Goal: Task Accomplishment & Management: Manage account settings

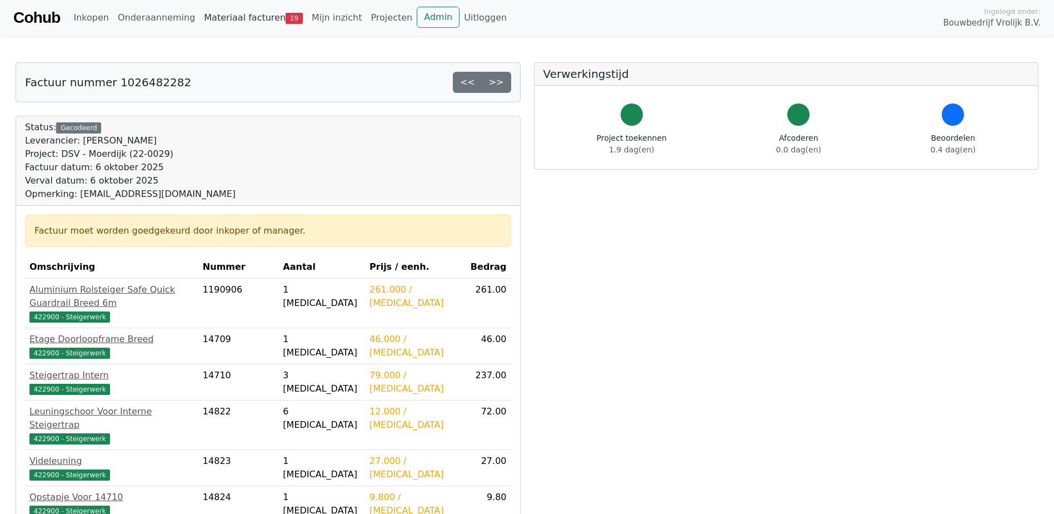
click at [202, 11] on link "Materiaal facturen 19" at bounding box center [254, 18] width 108 height 22
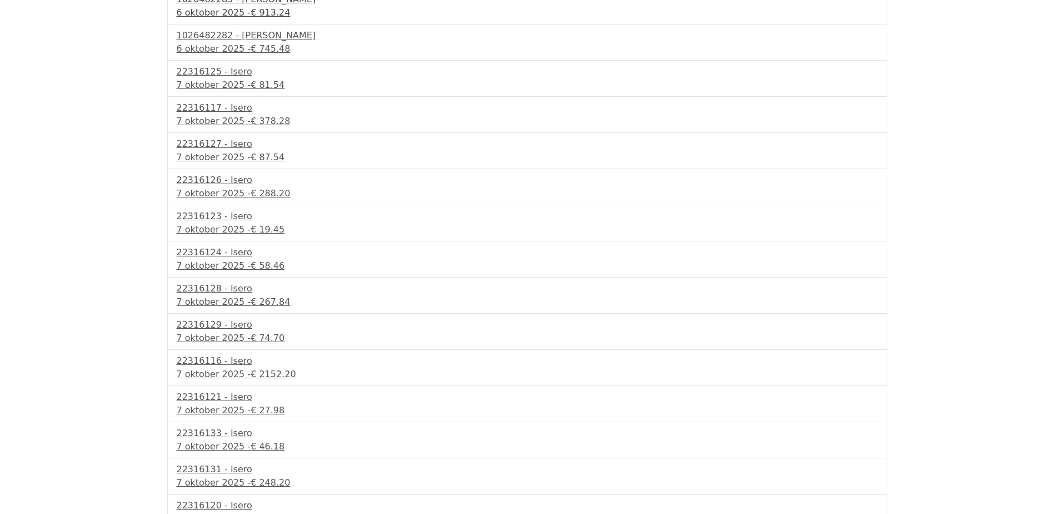
scroll to position [298, 0]
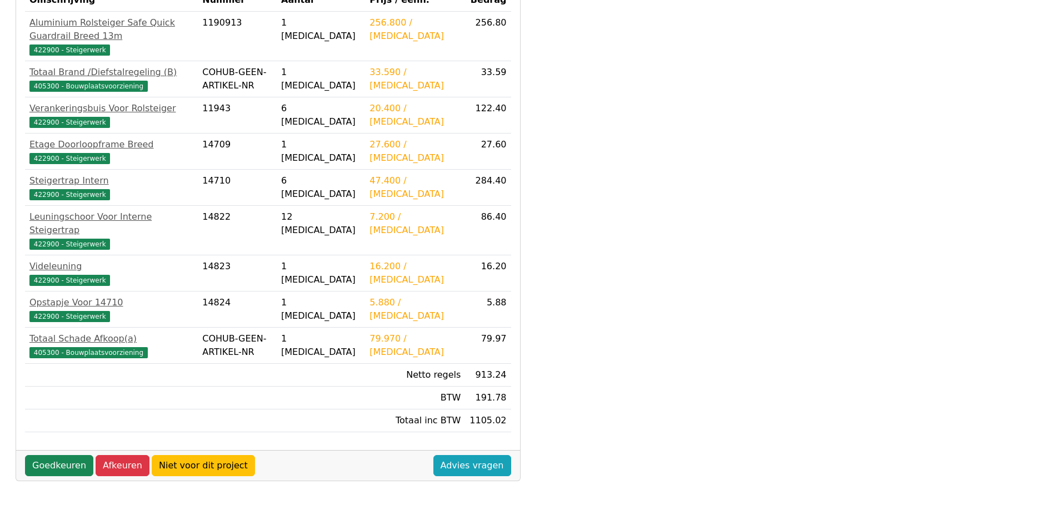
scroll to position [278, 0]
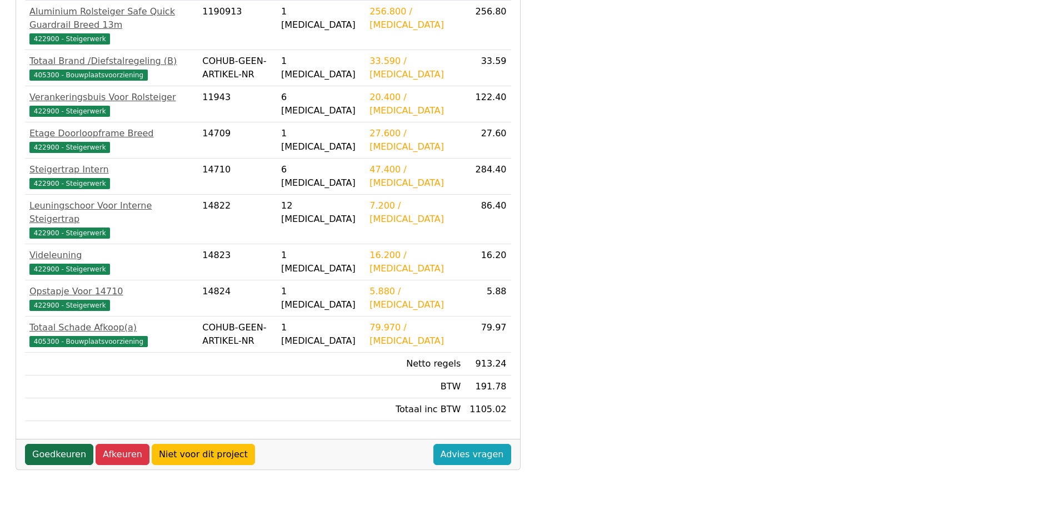
click at [74, 444] on link "Goedkeuren" at bounding box center [59, 454] width 68 height 21
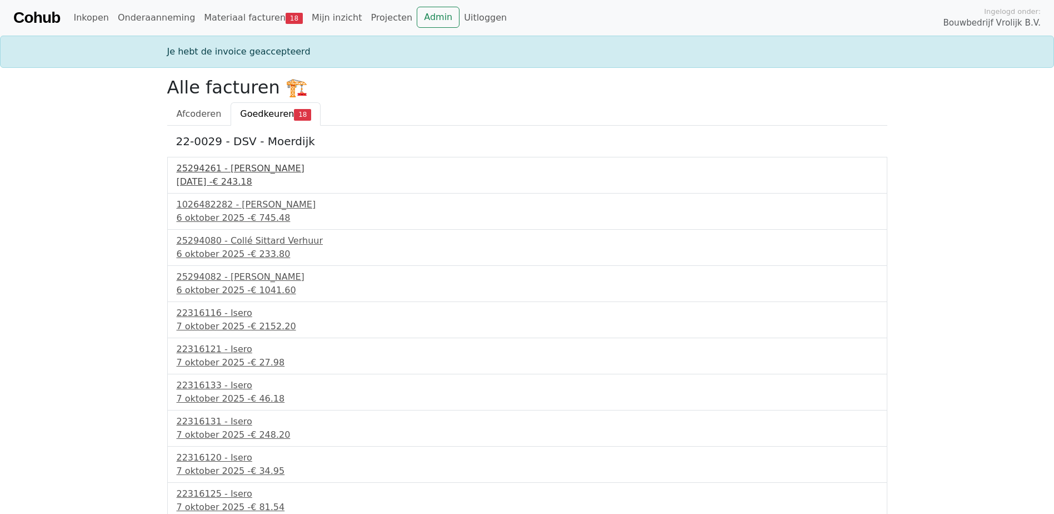
click at [227, 176] on div "30 september 2025 - € 243.18" at bounding box center [527, 181] width 701 height 13
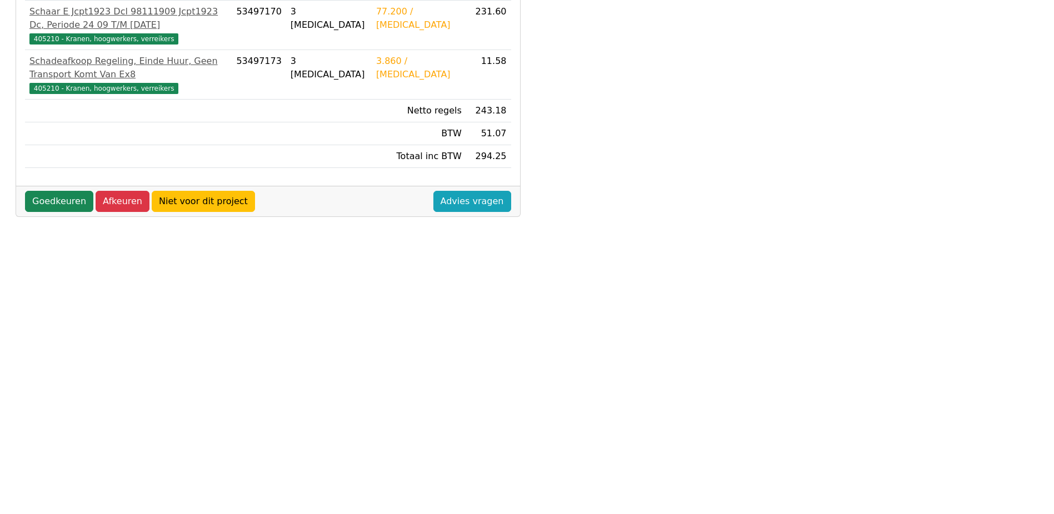
scroll to position [278, 0]
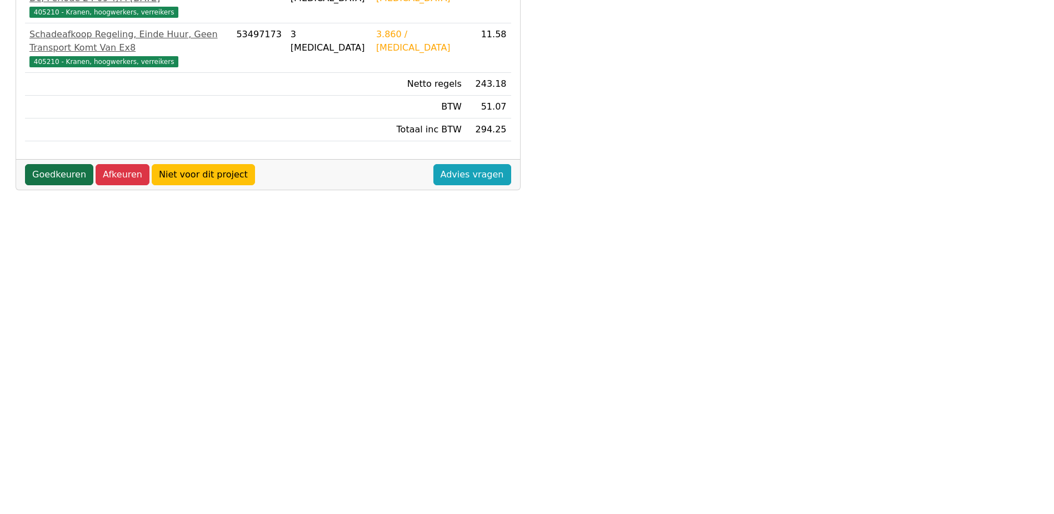
click at [57, 172] on link "Goedkeuren" at bounding box center [59, 174] width 68 height 21
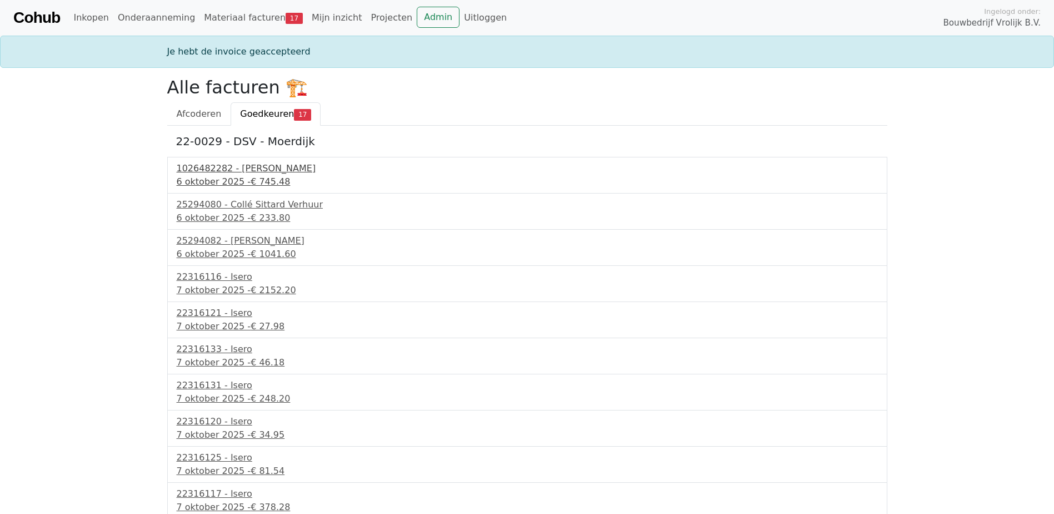
click at [207, 177] on div "6 oktober 2025 - € 745.48" at bounding box center [527, 181] width 701 height 13
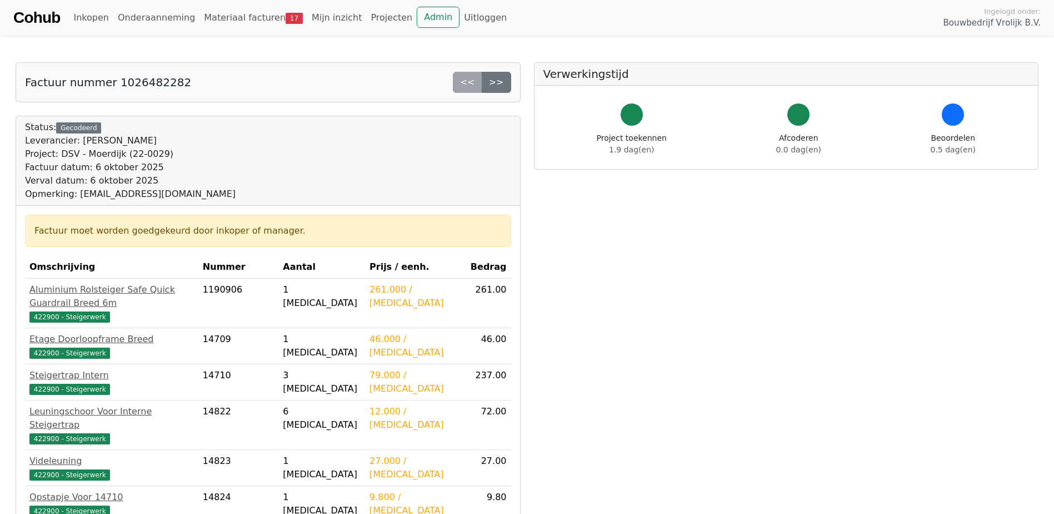
scroll to position [167, 0]
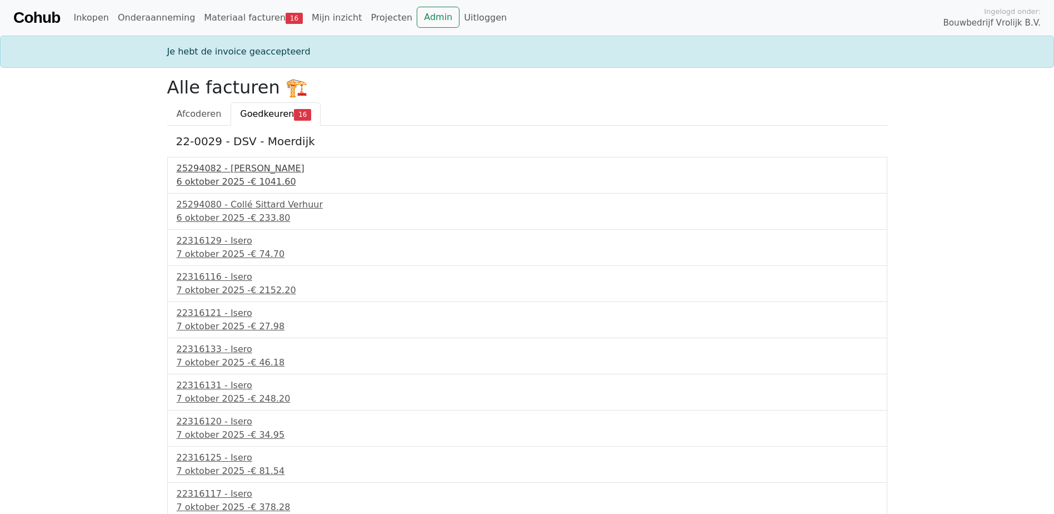
click at [225, 183] on div "[DATE] - € 1041.60" at bounding box center [527, 181] width 701 height 13
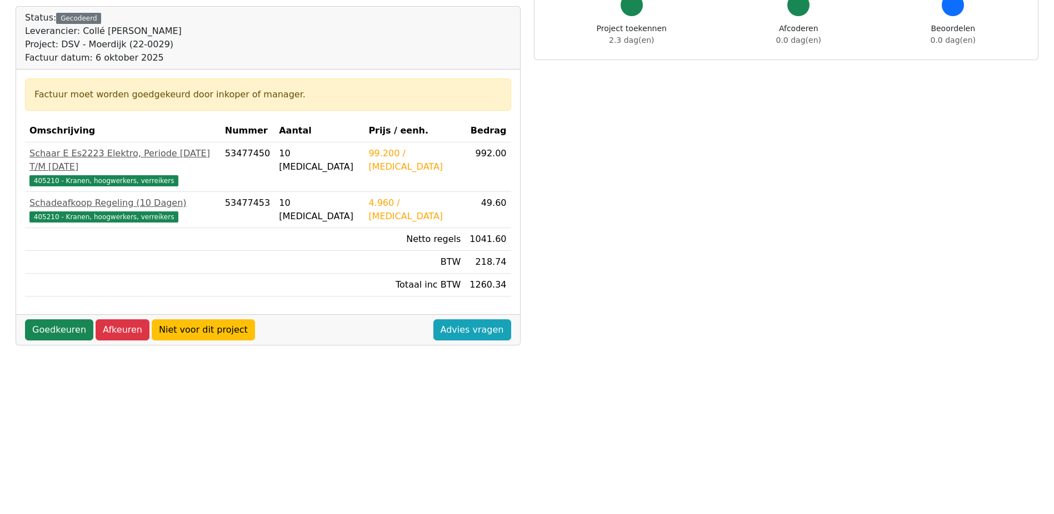
scroll to position [111, 0]
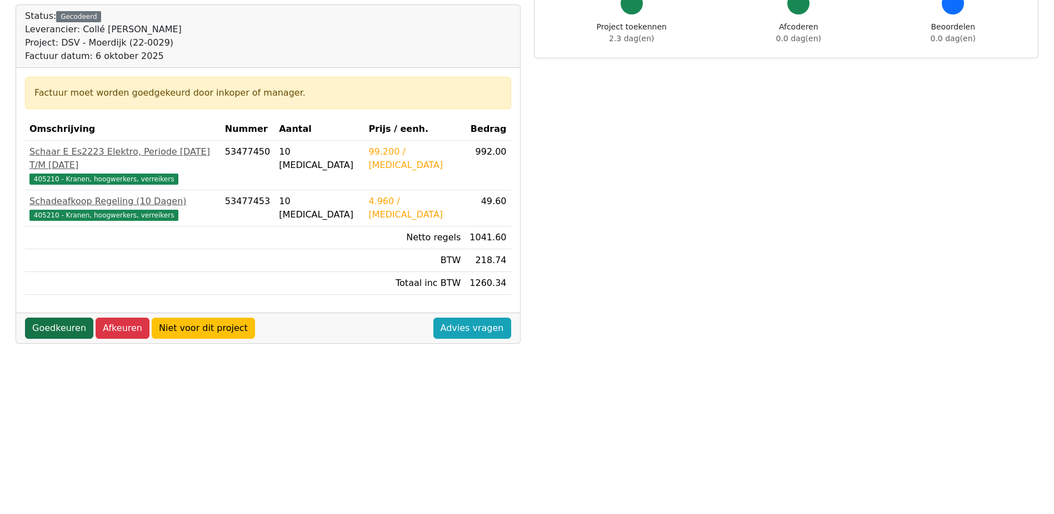
click at [64, 317] on link "Goedkeuren" at bounding box center [59, 327] width 68 height 21
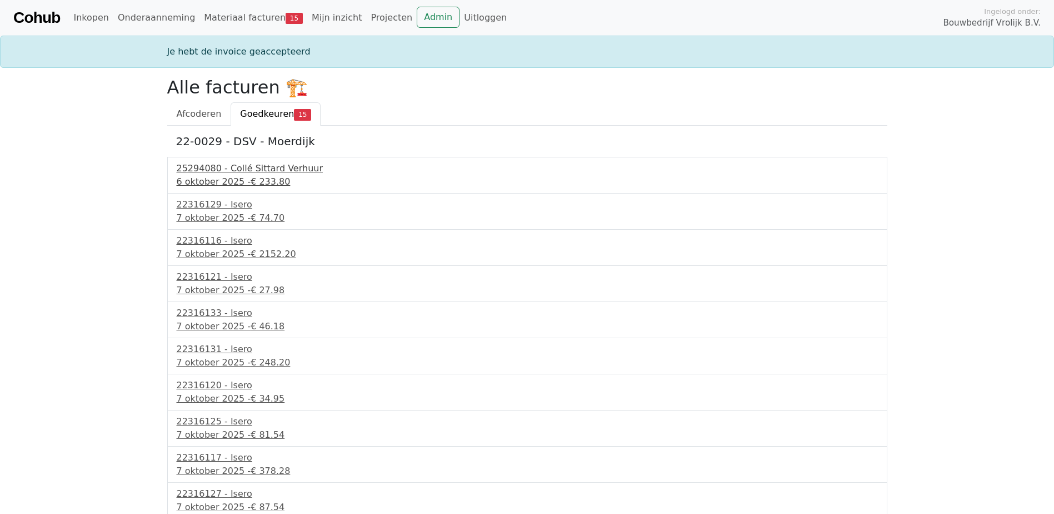
click at [221, 181] on div "6 oktober 2025 - € 233.80" at bounding box center [527, 181] width 701 height 13
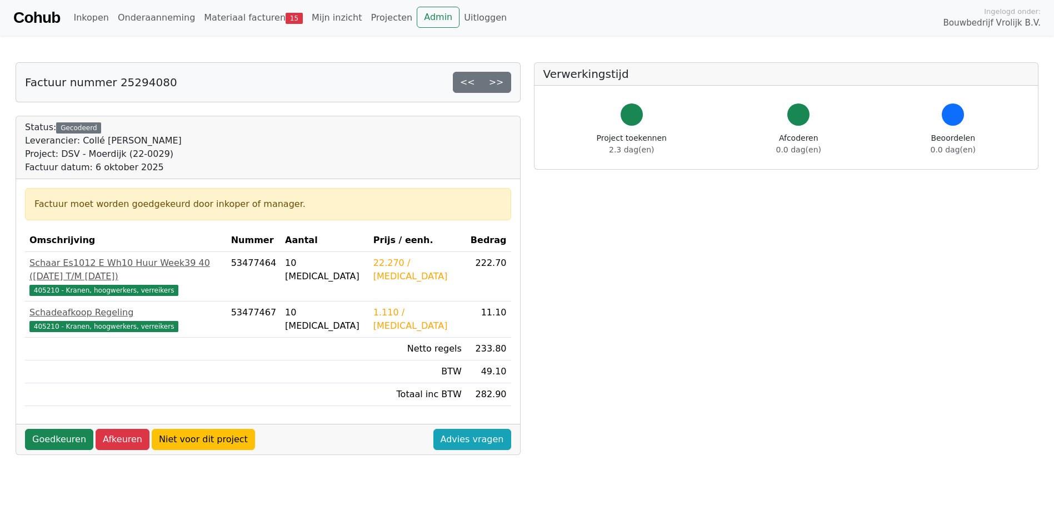
scroll to position [56, 0]
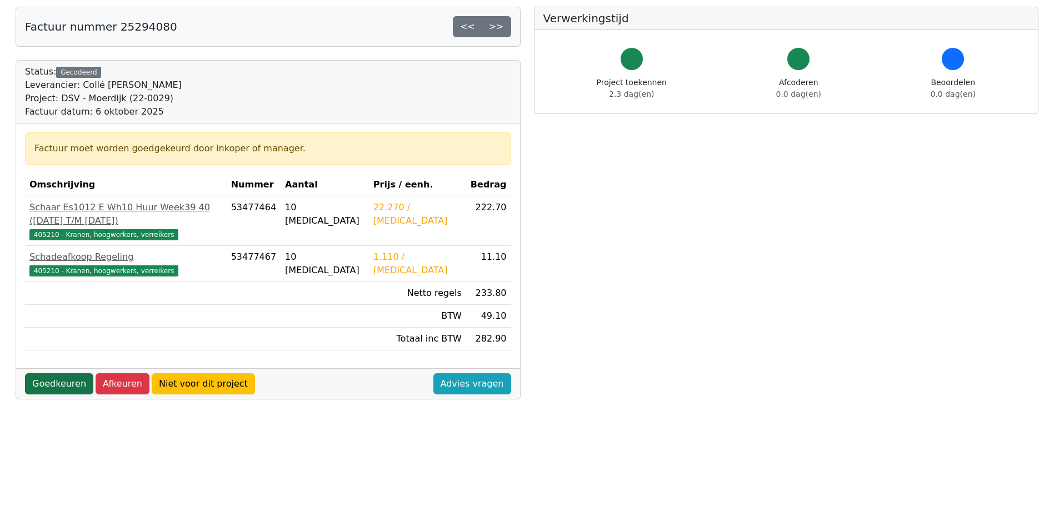
click at [49, 374] on link "Goedkeuren" at bounding box center [59, 383] width 68 height 21
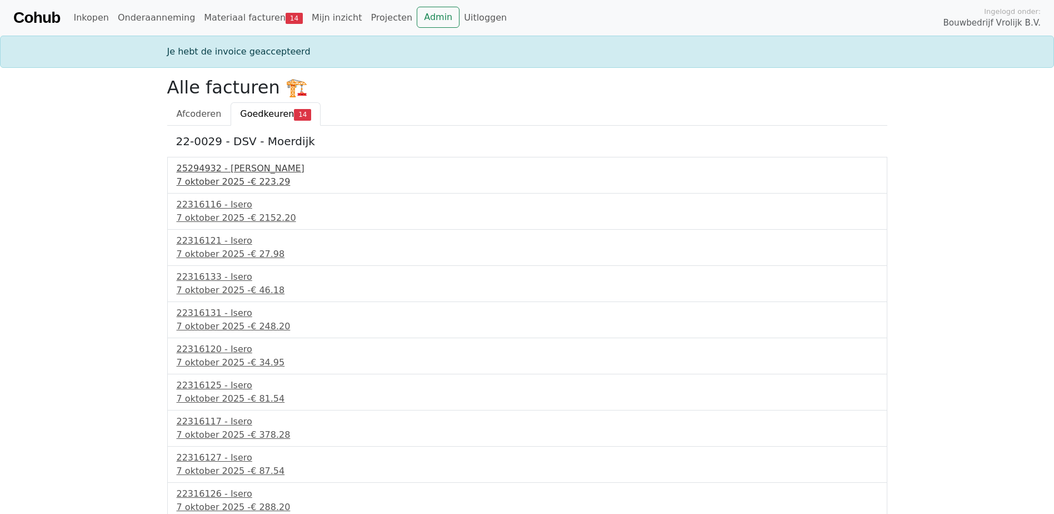
click at [222, 168] on div "25294932 - Collé Sittard Verhuur" at bounding box center [527, 168] width 701 height 13
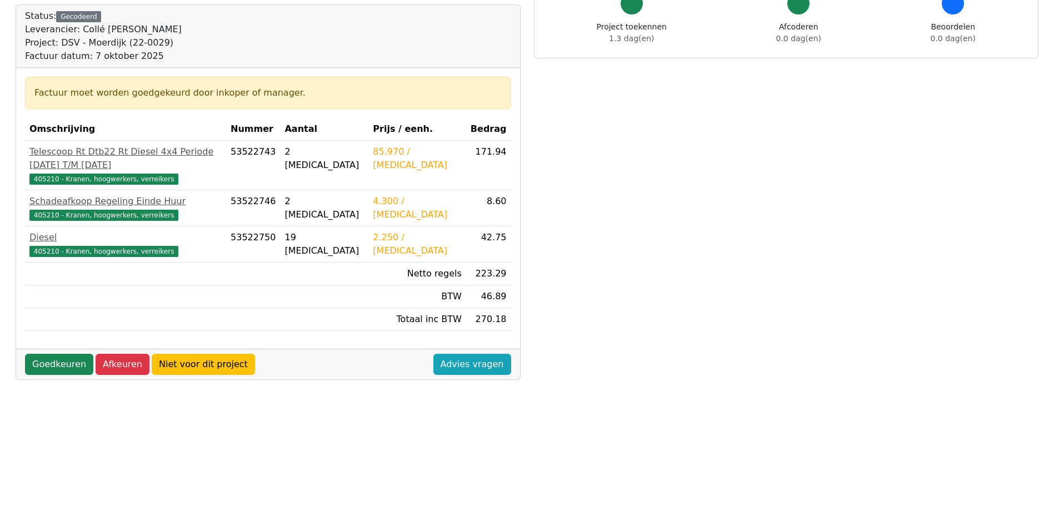
scroll to position [167, 0]
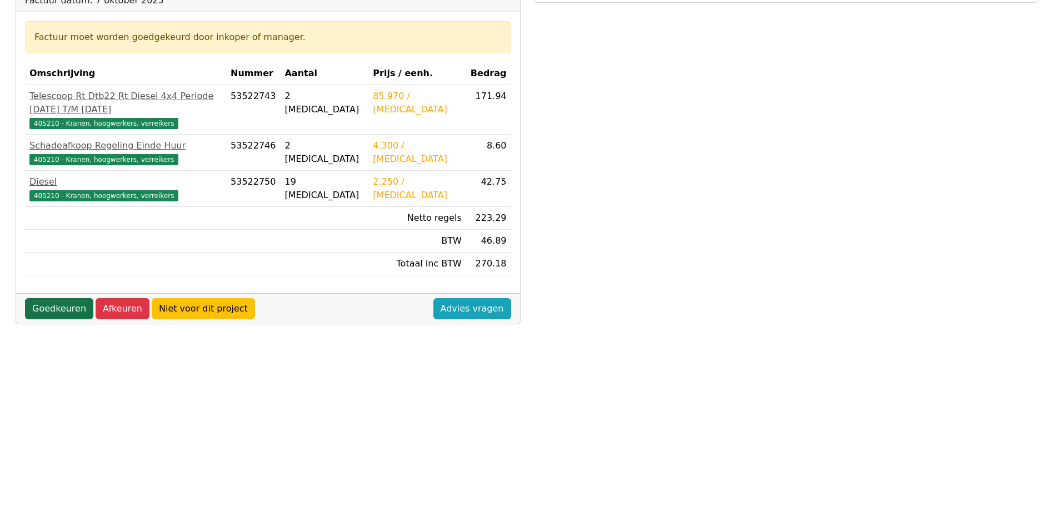
click at [73, 298] on link "Goedkeuren" at bounding box center [59, 308] width 68 height 21
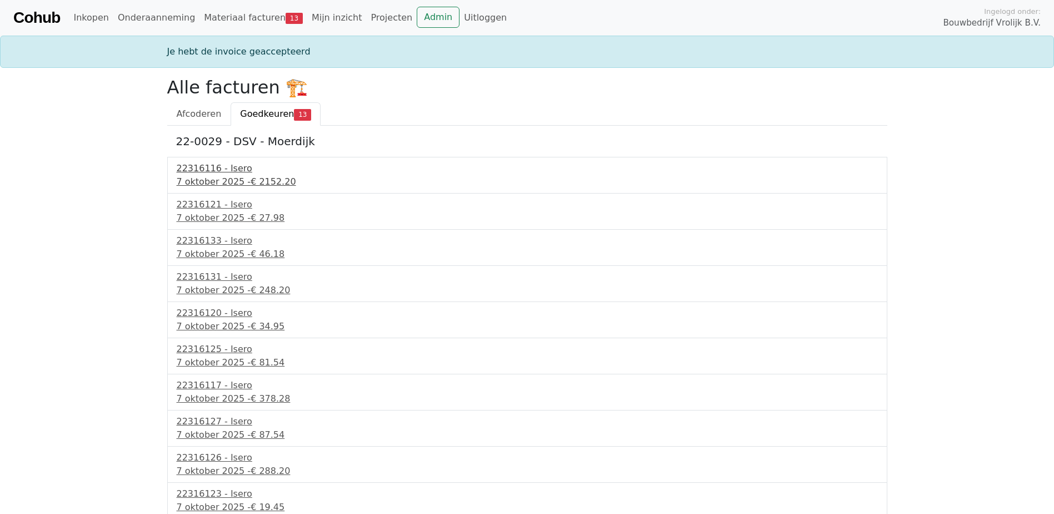
click at [255, 180] on span "€ 2152.20" at bounding box center [273, 181] width 45 height 11
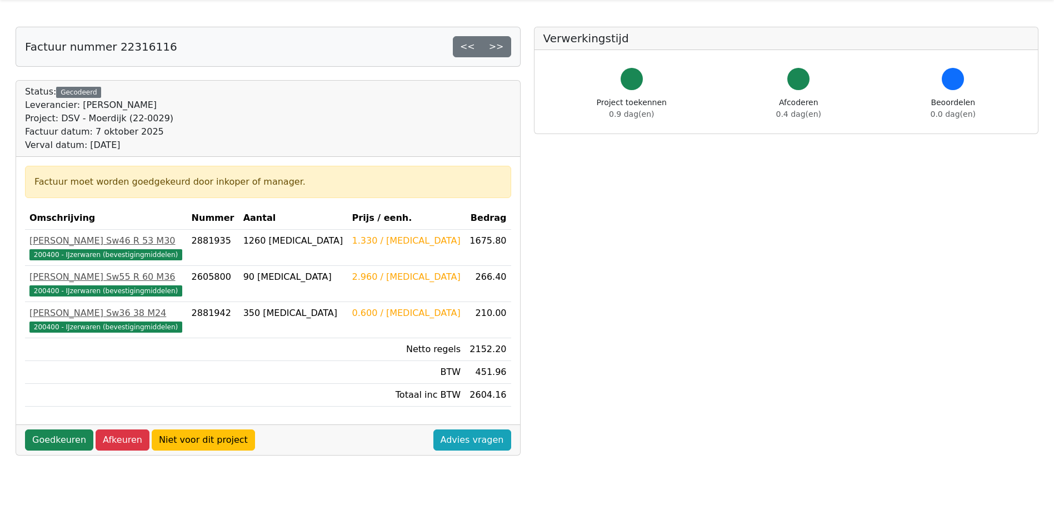
scroll to position [56, 0]
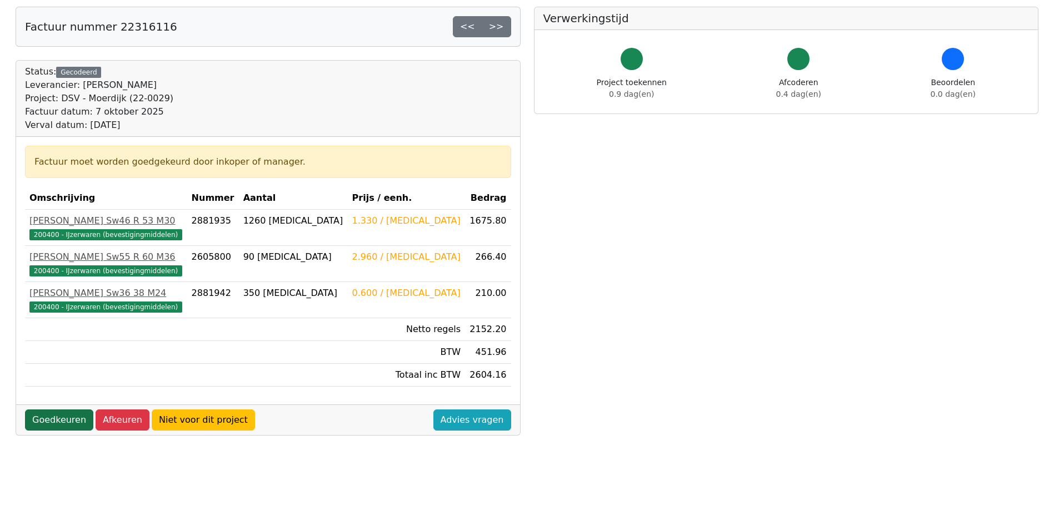
click at [62, 413] on link "Goedkeuren" at bounding box center [59, 419] width 68 height 21
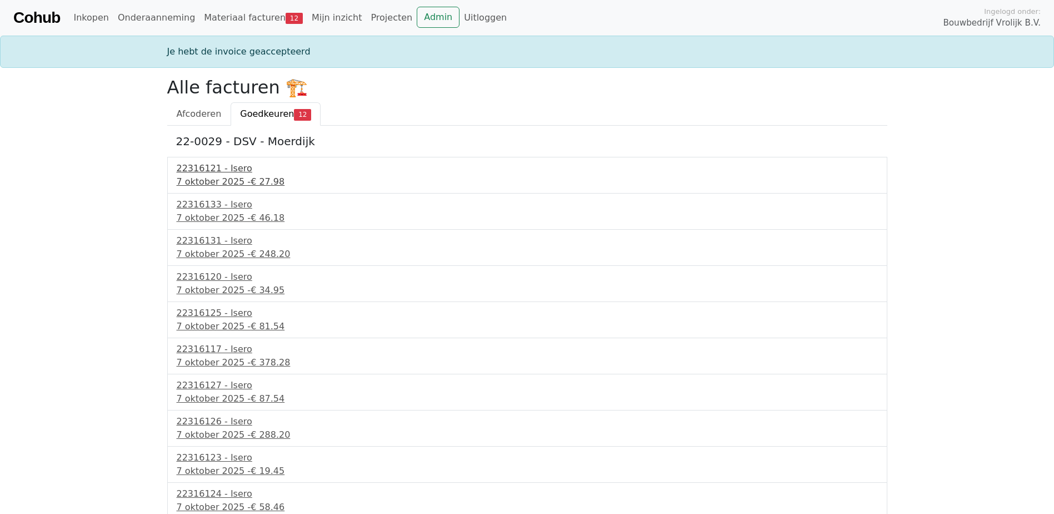
click at [244, 186] on div "7 oktober 2025 - € 27.98" at bounding box center [527, 181] width 701 height 13
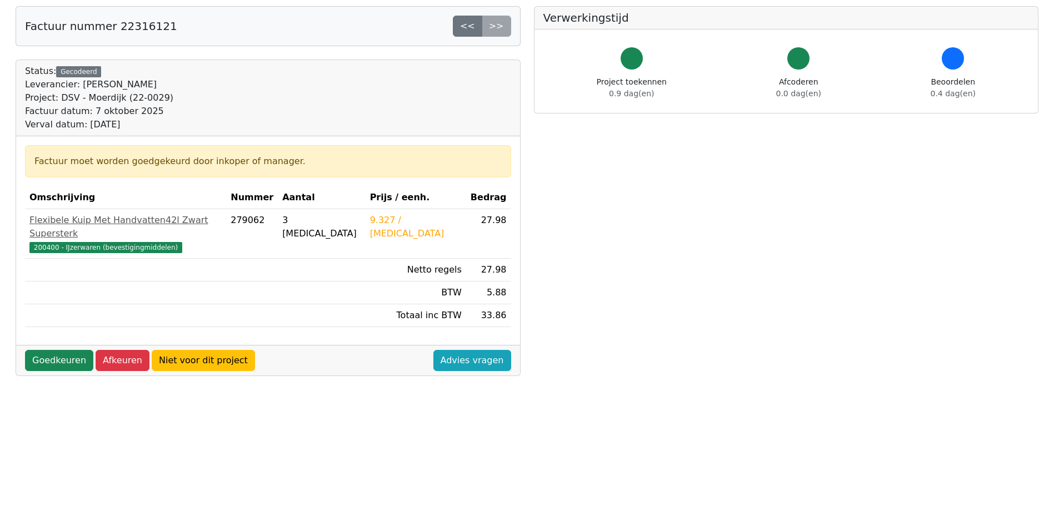
scroll to position [56, 0]
click at [59, 350] on link "Goedkeuren" at bounding box center [59, 360] width 68 height 21
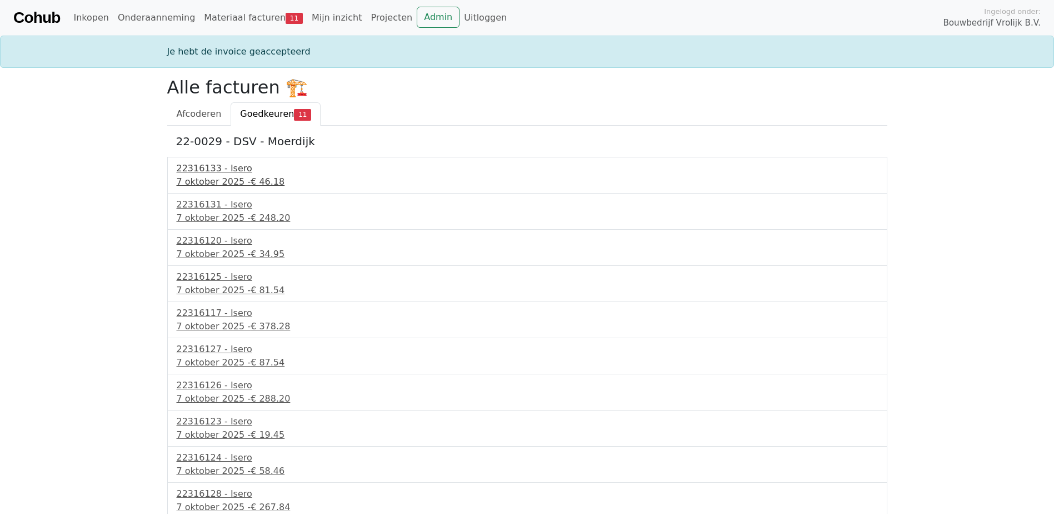
click at [257, 177] on span "€ 46.18" at bounding box center [268, 181] width 34 height 11
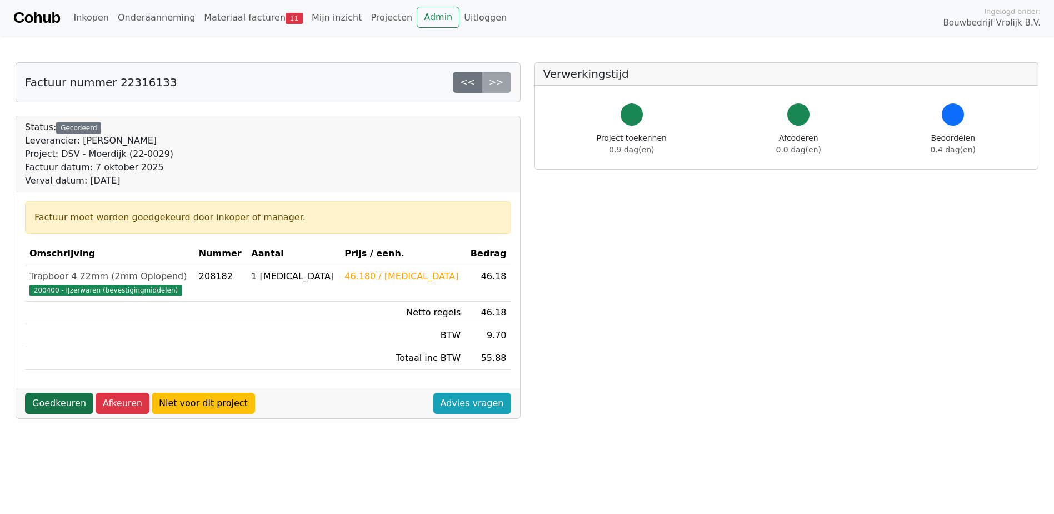
click at [62, 404] on link "Goedkeuren" at bounding box center [59, 402] width 68 height 21
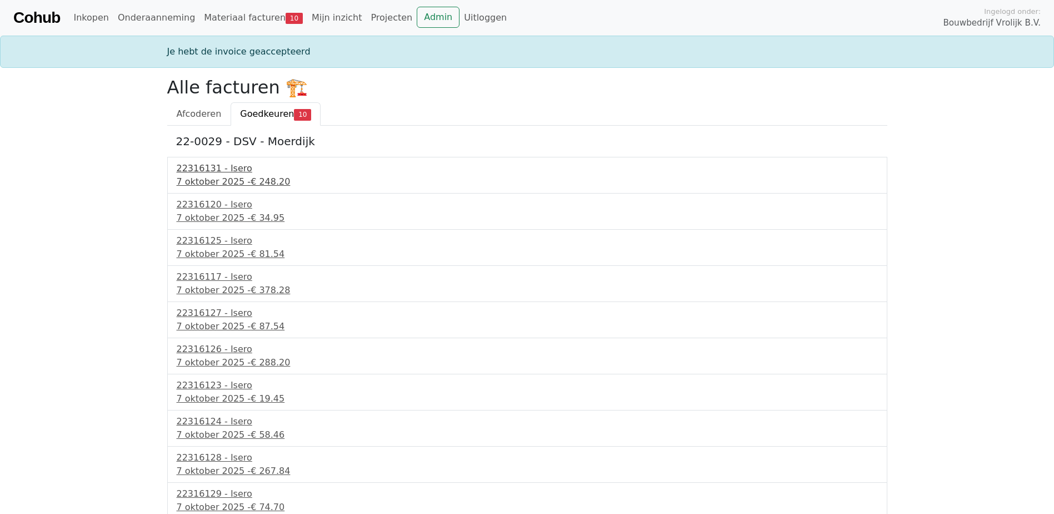
click at [217, 170] on div "22316131 - Isero" at bounding box center [527, 168] width 701 height 13
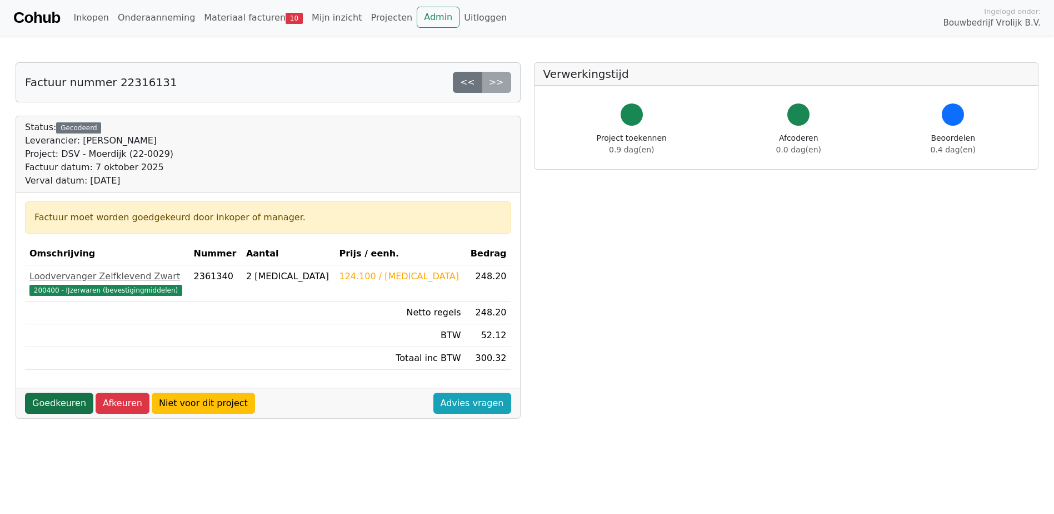
click at [66, 397] on link "Goedkeuren" at bounding box center [59, 402] width 68 height 21
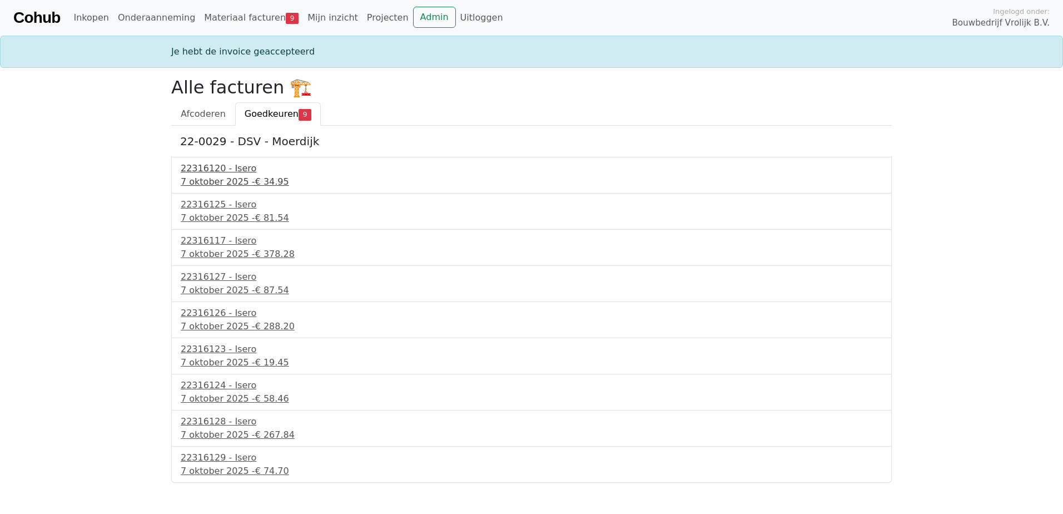
click at [232, 185] on div "[DATE] - € 34.95" at bounding box center [531, 181] width 701 height 13
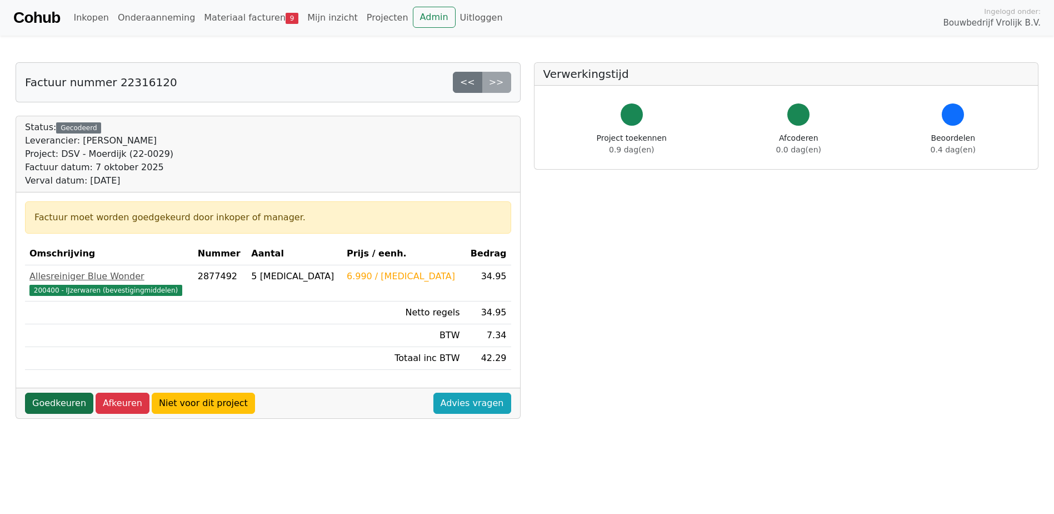
click at [68, 404] on link "Goedkeuren" at bounding box center [59, 402] width 68 height 21
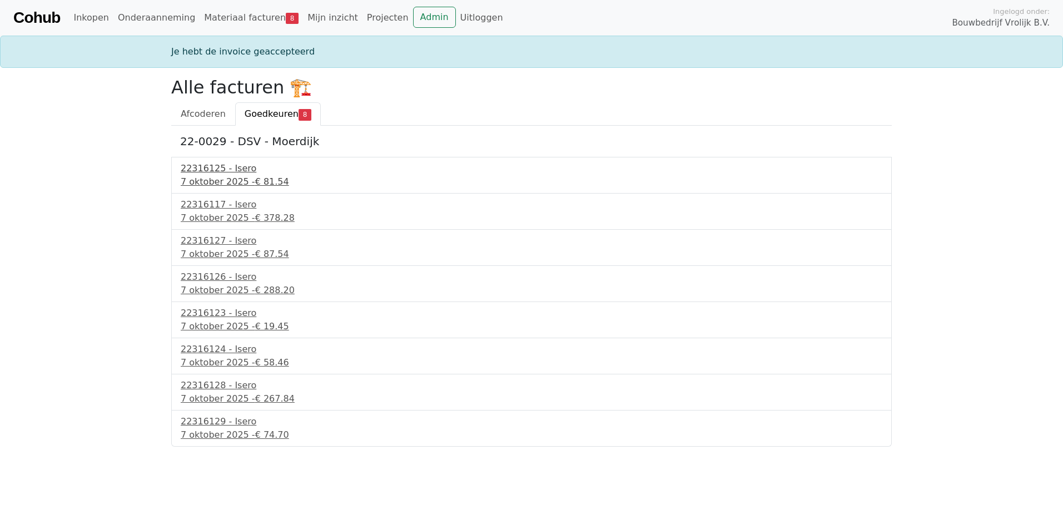
click at [255, 176] on span "€ 81.54" at bounding box center [272, 181] width 34 height 11
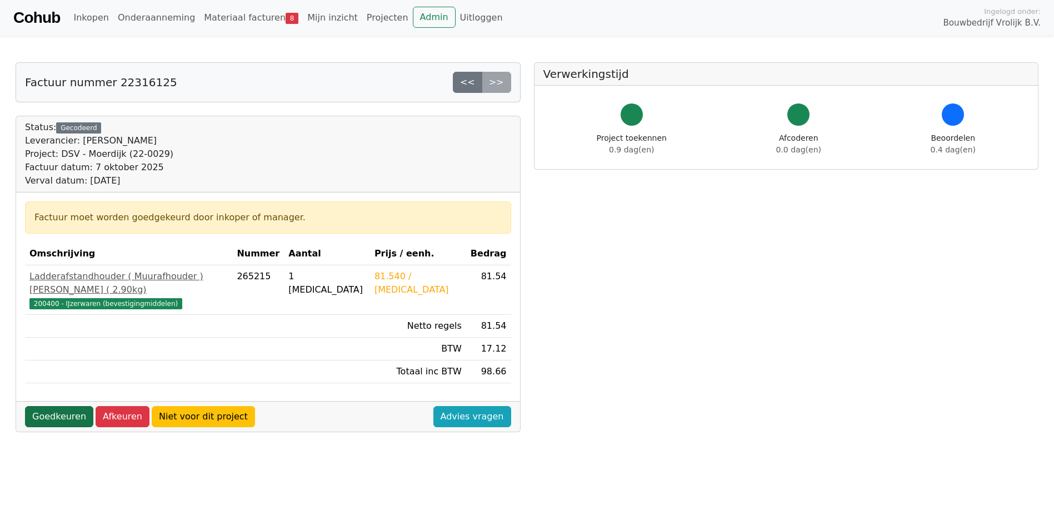
click at [45, 406] on link "Goedkeuren" at bounding box center [59, 416] width 68 height 21
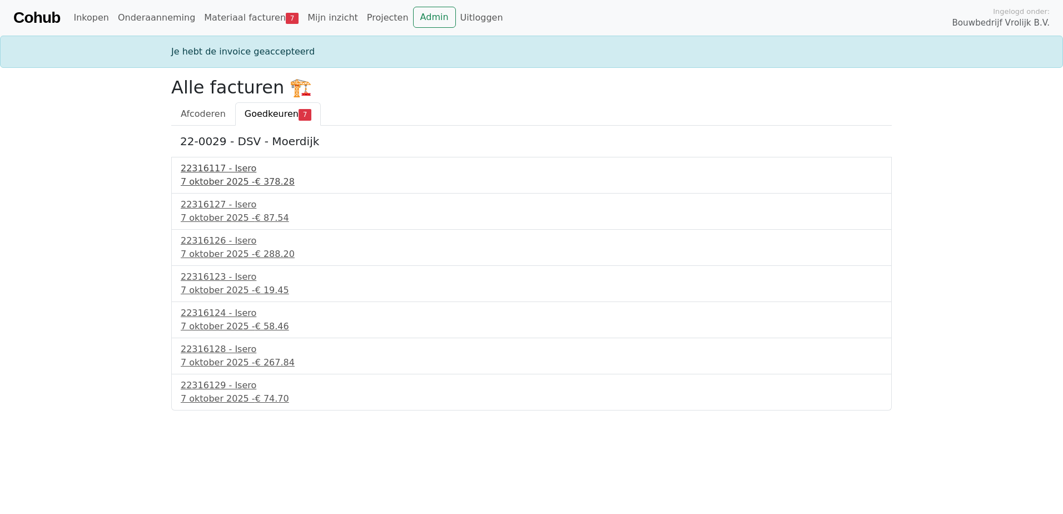
click at [235, 185] on div "7 oktober 2025 - € 378.28" at bounding box center [531, 181] width 701 height 13
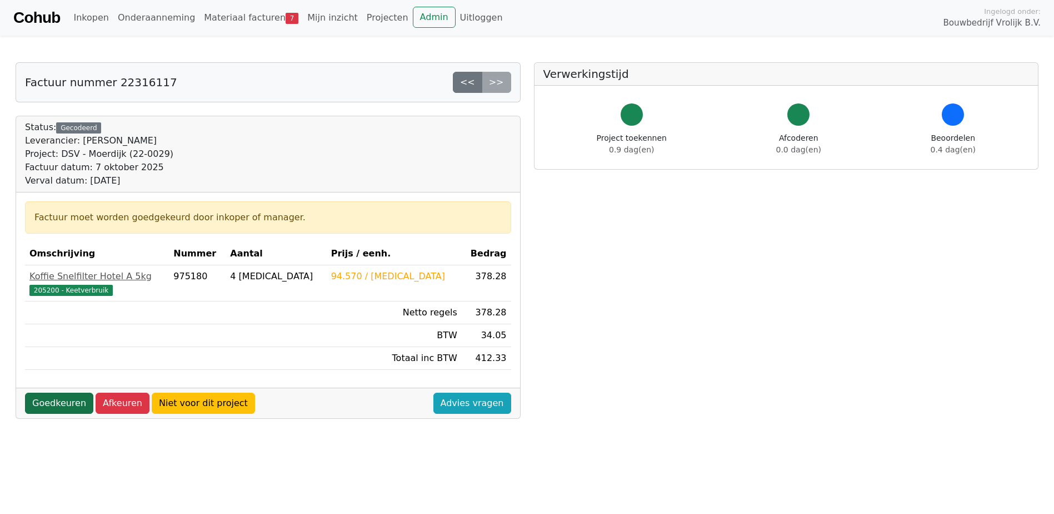
click at [58, 404] on link "Goedkeuren" at bounding box center [59, 402] width 68 height 21
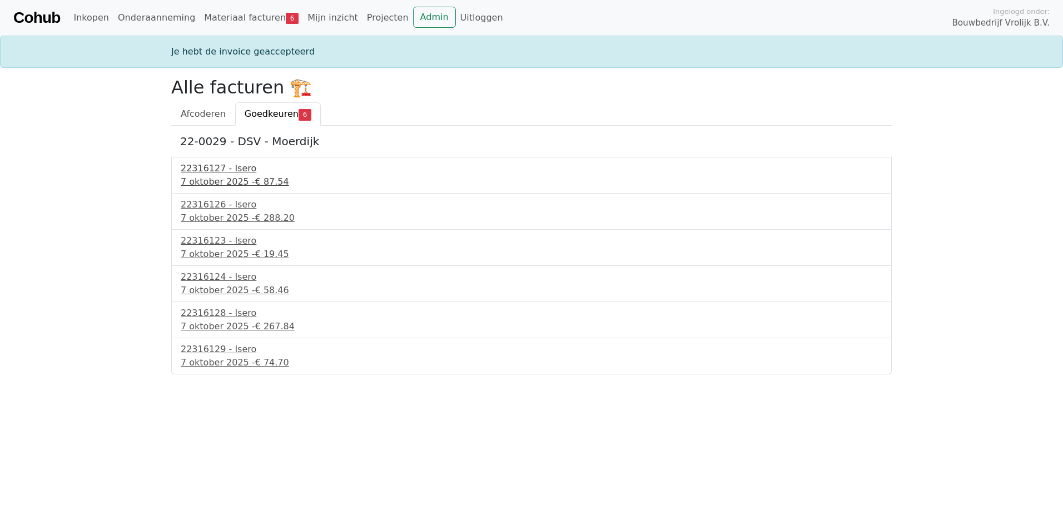
click at [202, 181] on div "[DATE] - € 87.54" at bounding box center [531, 181] width 701 height 13
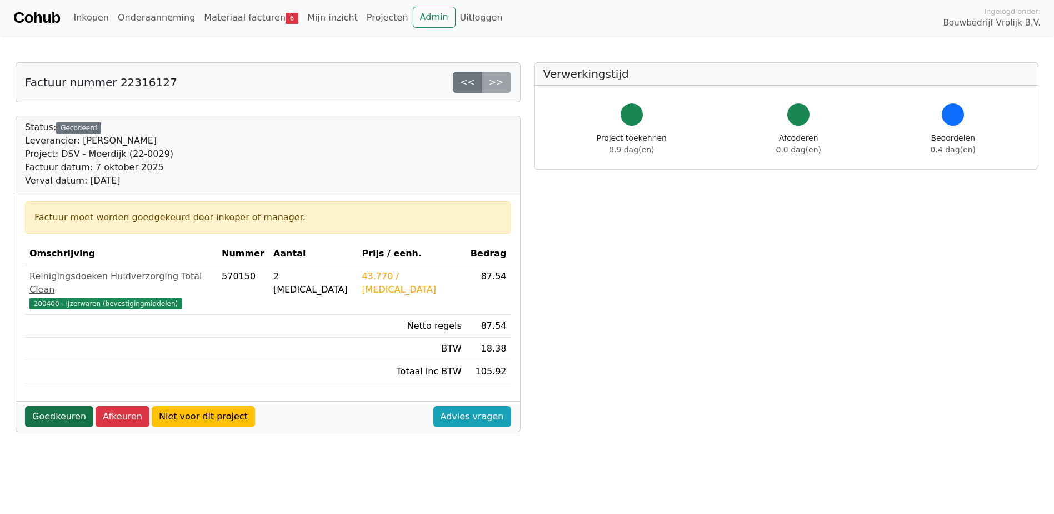
click at [59, 406] on link "Goedkeuren" at bounding box center [59, 416] width 68 height 21
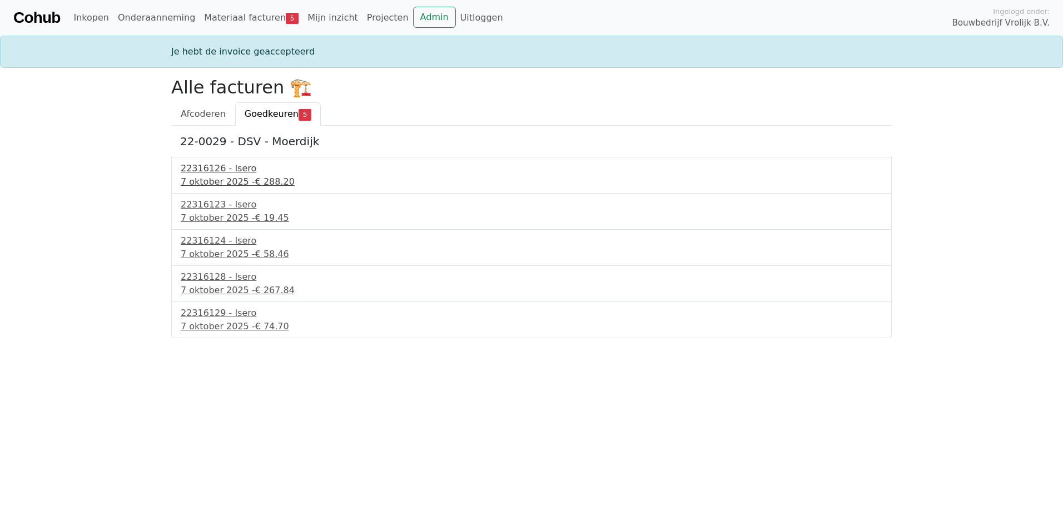
click at [238, 182] on div "7 oktober 2025 - € 288.20" at bounding box center [531, 181] width 701 height 13
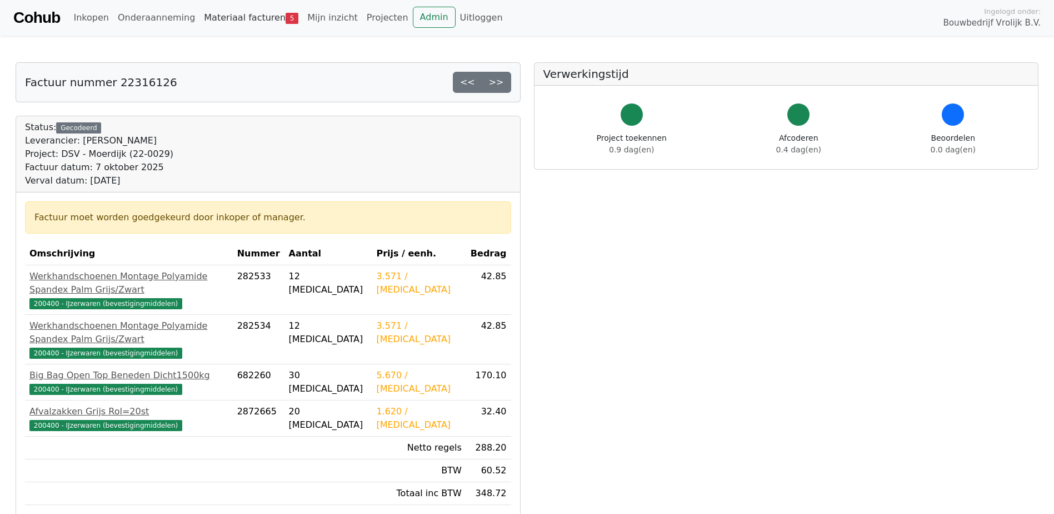
click at [233, 22] on link "Materiaal facturen 5" at bounding box center [251, 18] width 103 height 22
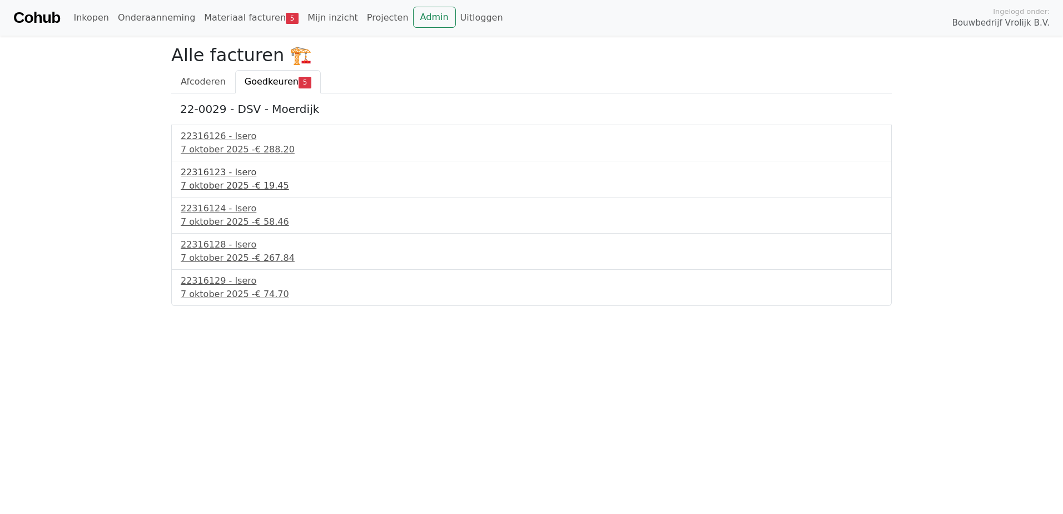
click at [223, 178] on div "22316123 - Isero" at bounding box center [531, 172] width 701 height 13
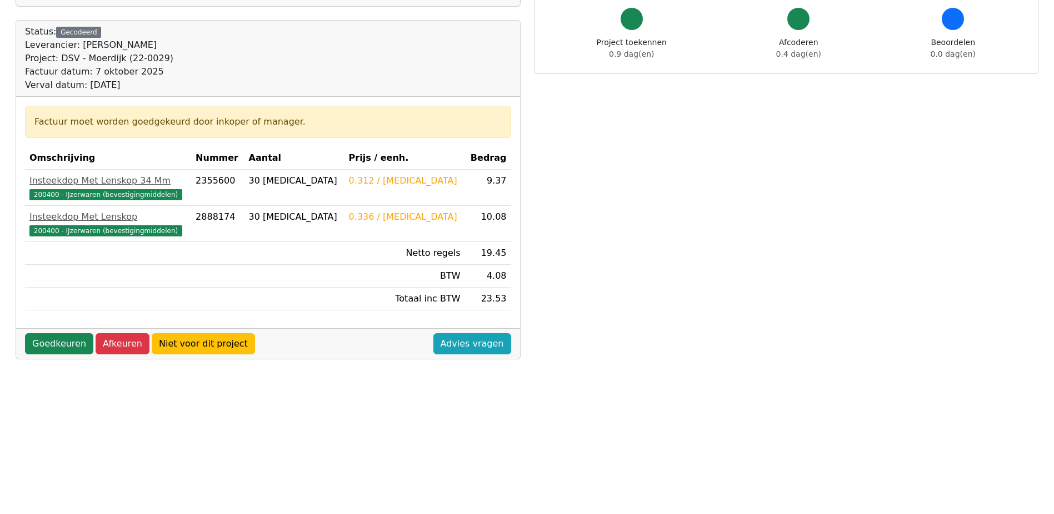
scroll to position [111, 0]
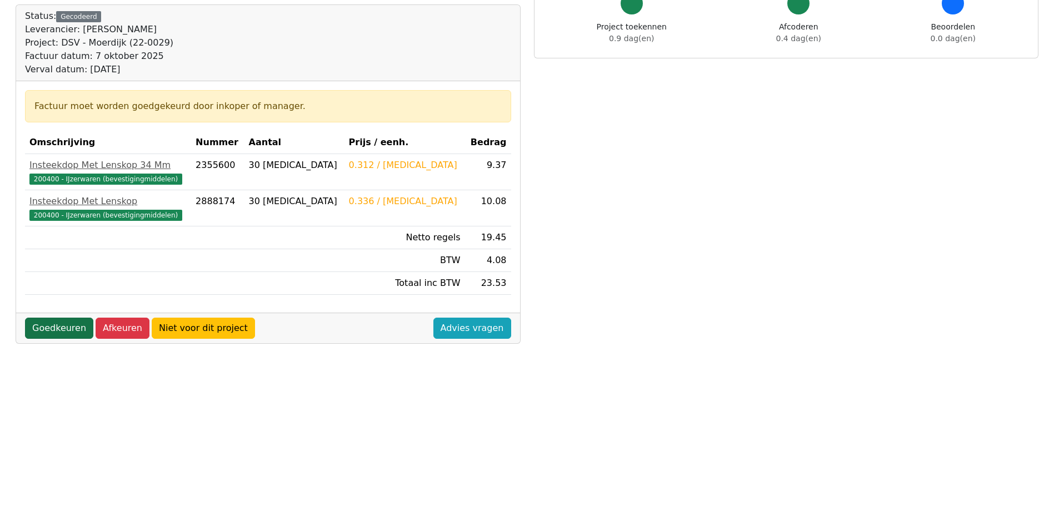
click at [52, 325] on link "Goedkeuren" at bounding box center [59, 327] width 68 height 21
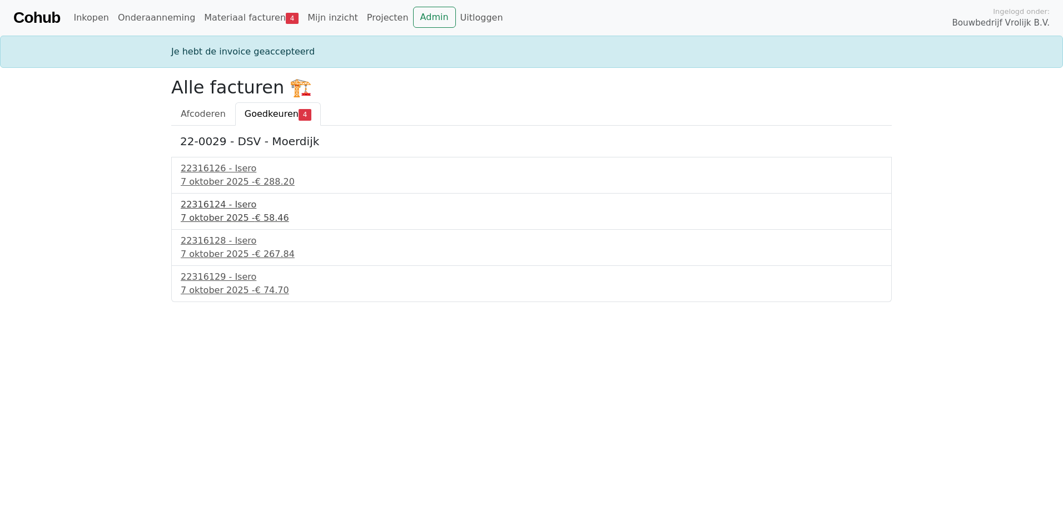
click at [192, 210] on div "22316124 - Isero" at bounding box center [531, 204] width 701 height 13
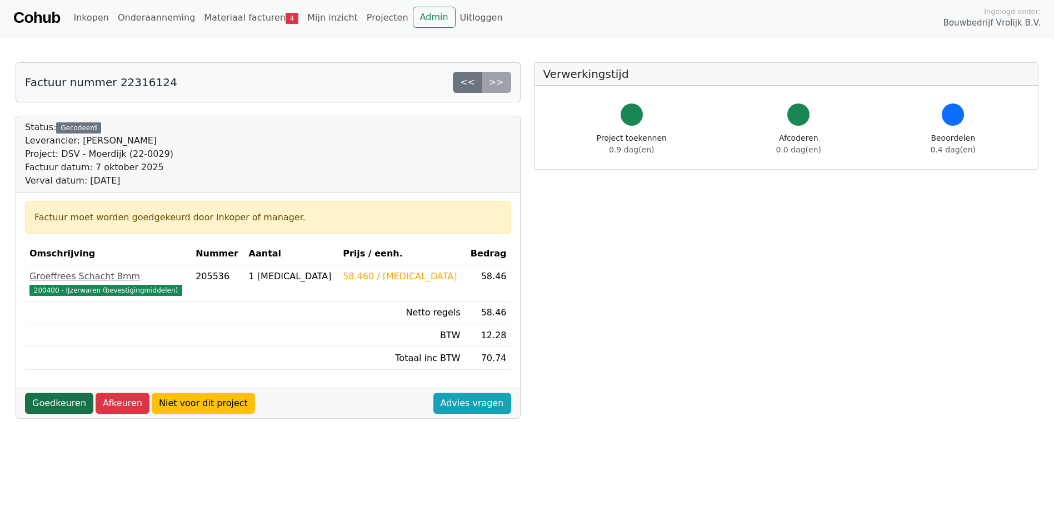
click at [42, 407] on link "Goedkeuren" at bounding box center [59, 402] width 68 height 21
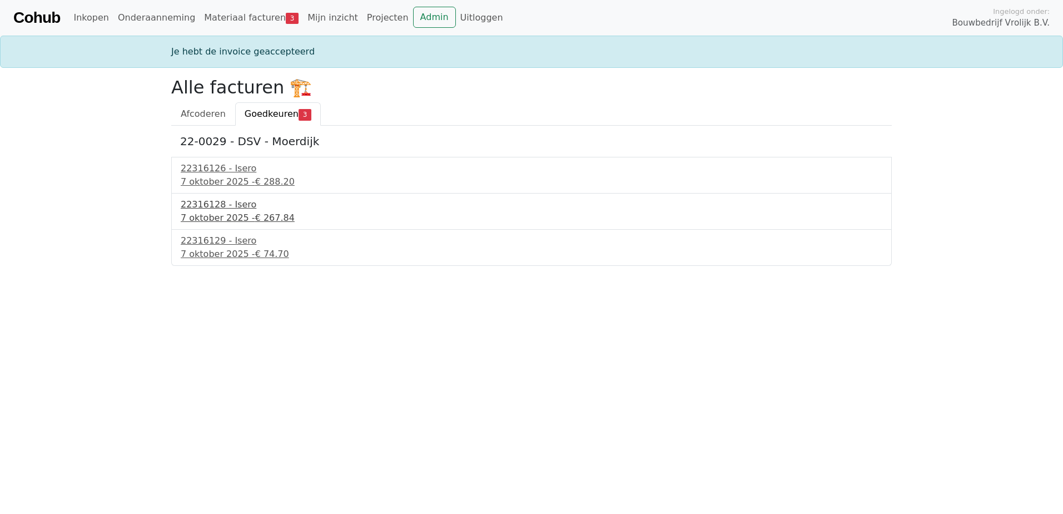
click at [224, 216] on div "7 oktober 2025 - € 267.84" at bounding box center [531, 217] width 701 height 13
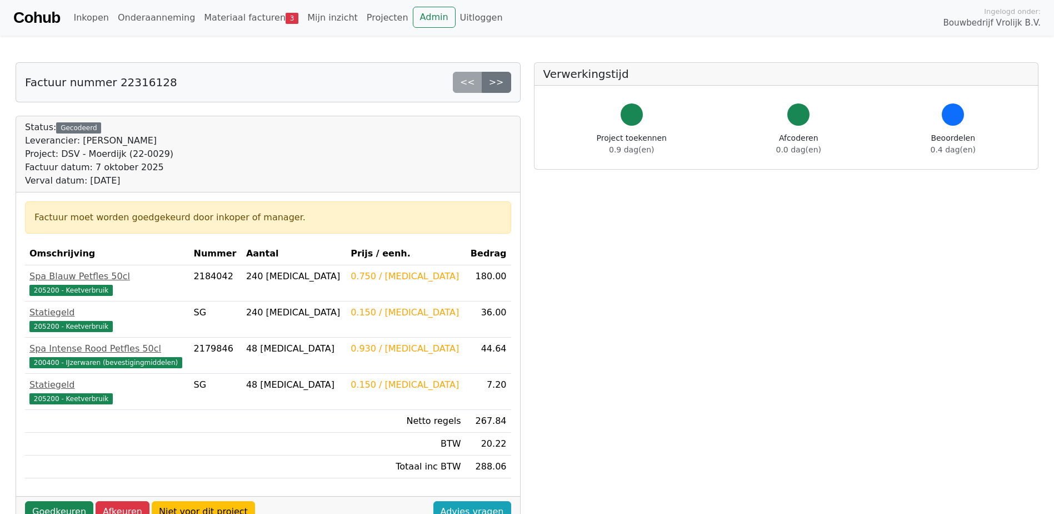
scroll to position [56, 0]
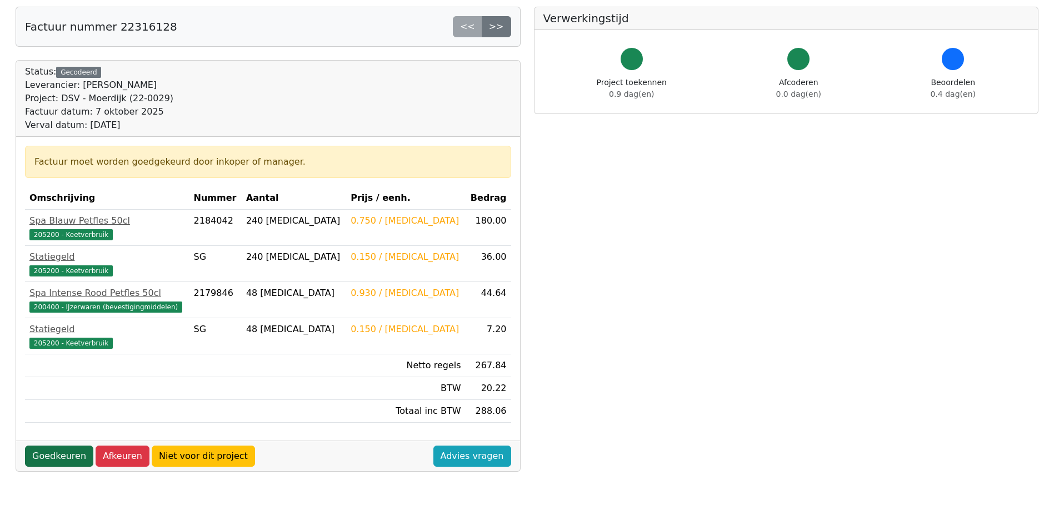
click at [67, 458] on link "Goedkeuren" at bounding box center [59, 455] width 68 height 21
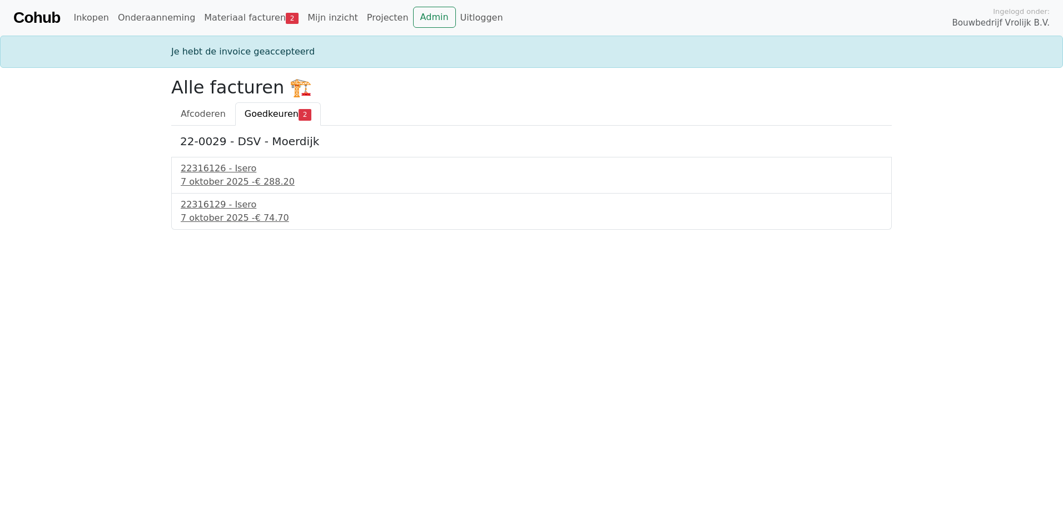
click at [246, 226] on div "22316129 - Isero [DATE] - € 74.70" at bounding box center [531, 211] width 720 height 36
click at [245, 220] on div "[DATE] - € 74.70" at bounding box center [531, 217] width 701 height 13
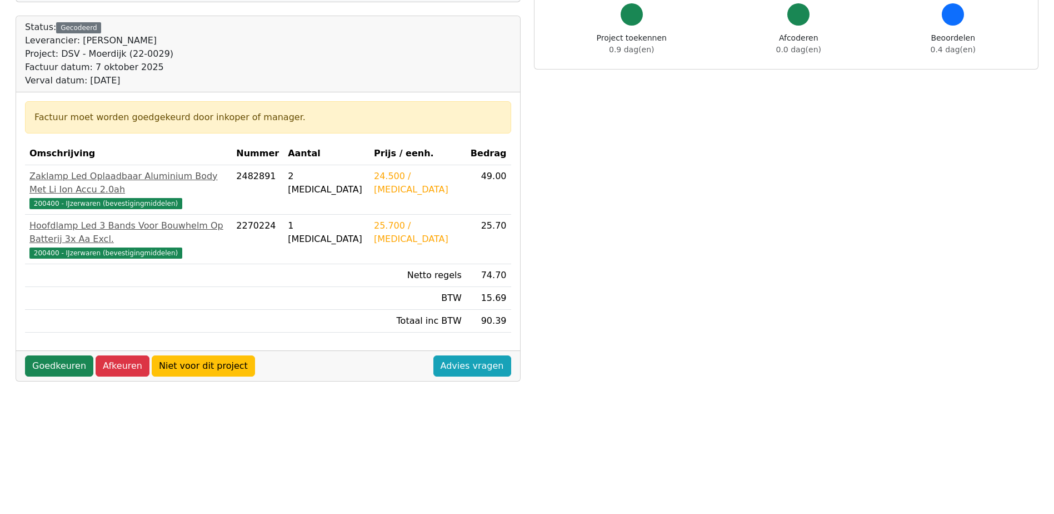
scroll to position [111, 0]
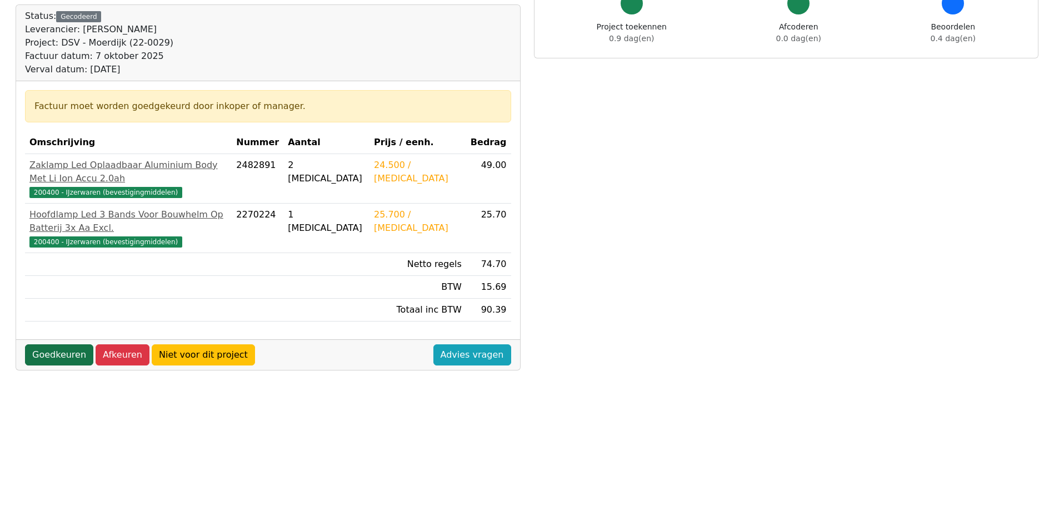
click at [70, 344] on link "Goedkeuren" at bounding box center [59, 354] width 68 height 21
